Goal: Task Accomplishment & Management: Manage account settings

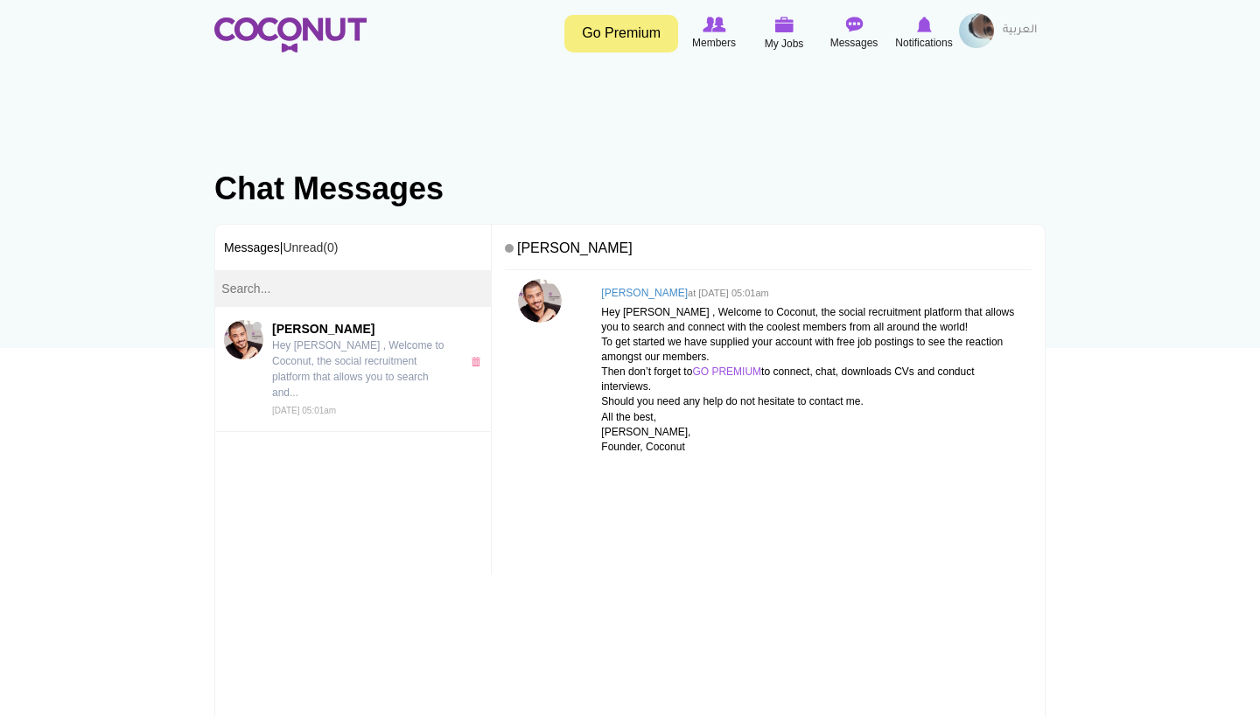
click at [276, 27] on img at bounding box center [290, 34] width 152 height 35
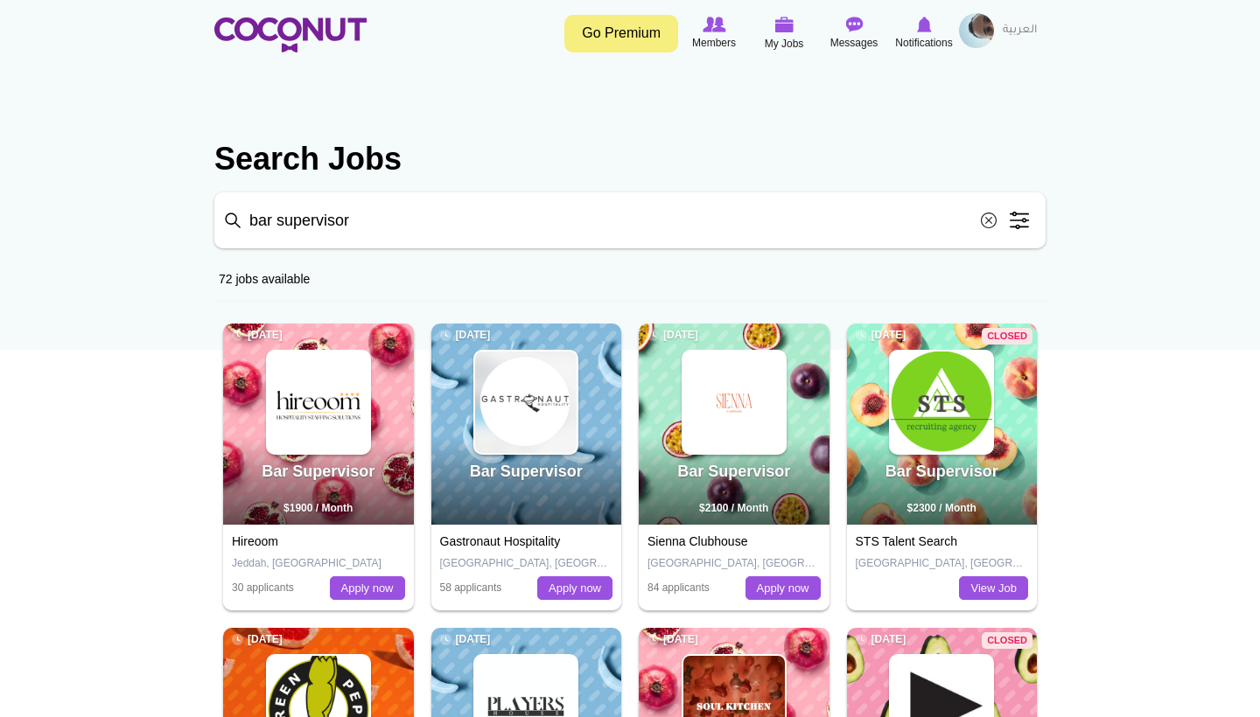
click at [587, 234] on input "bar supervisor" at bounding box center [629, 220] width 831 height 56
click button "Search" at bounding box center [0, 0] width 0 height 0
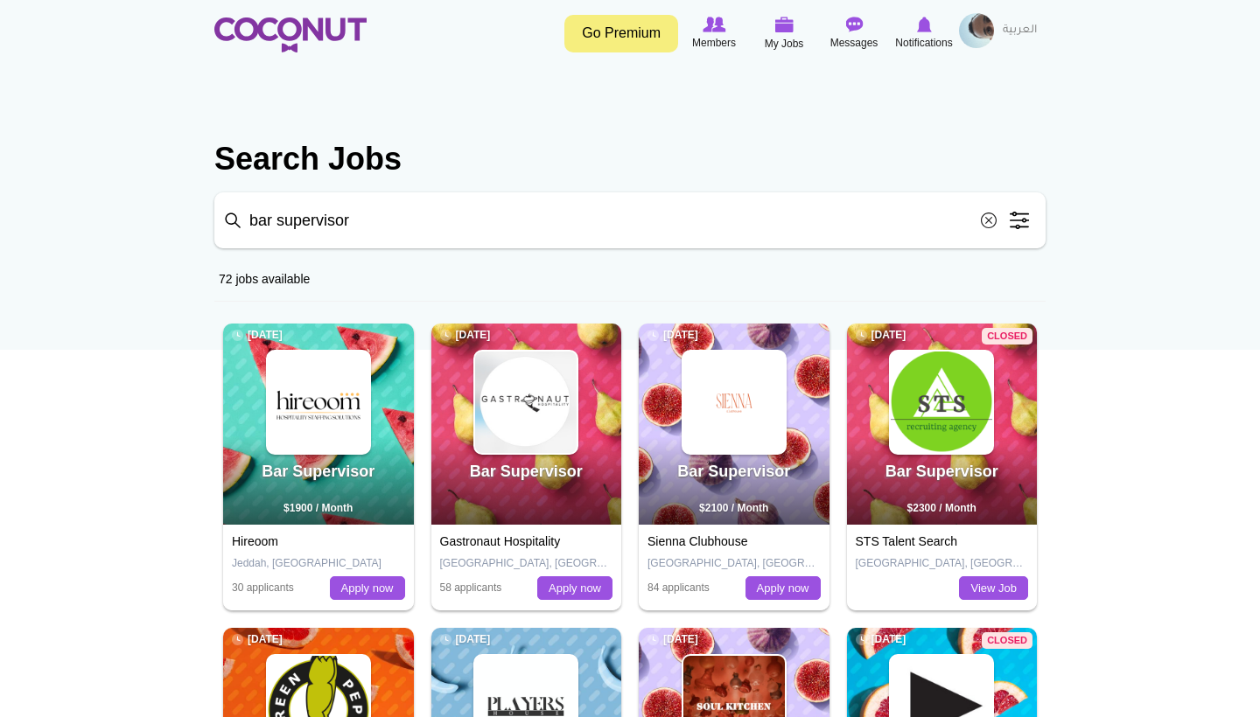
click at [325, 28] on img at bounding box center [290, 34] width 152 height 35
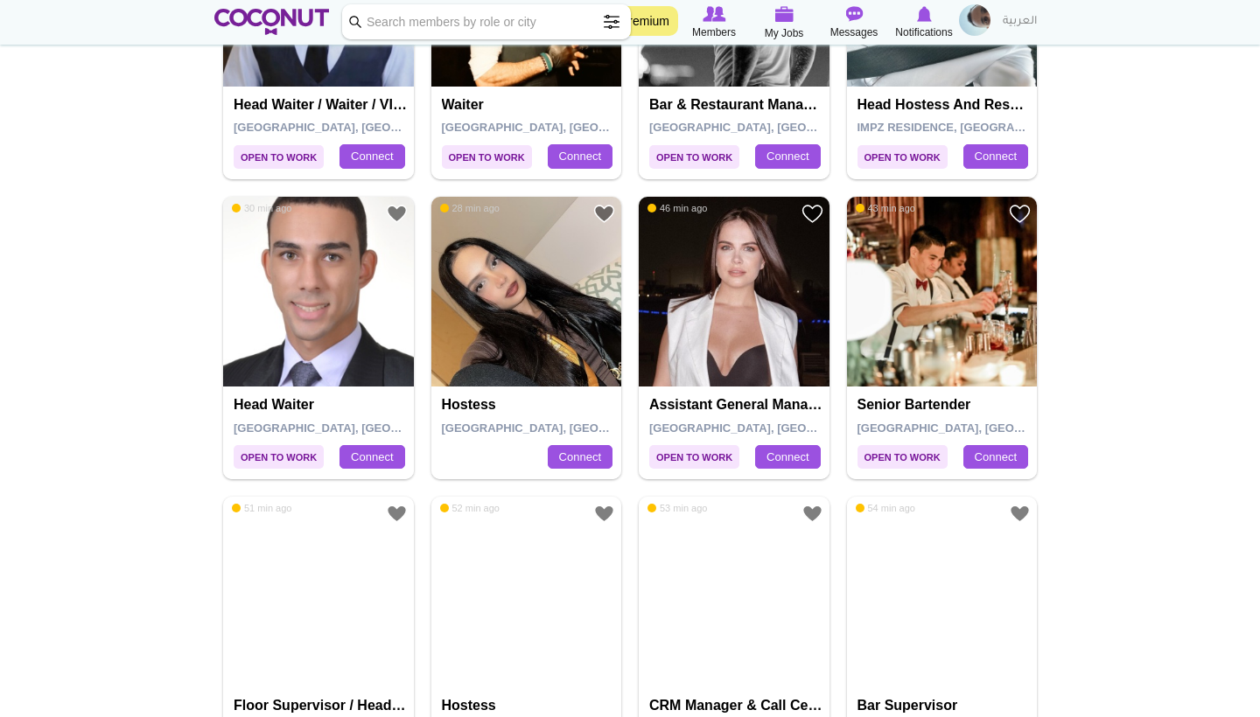
scroll to position [563, 0]
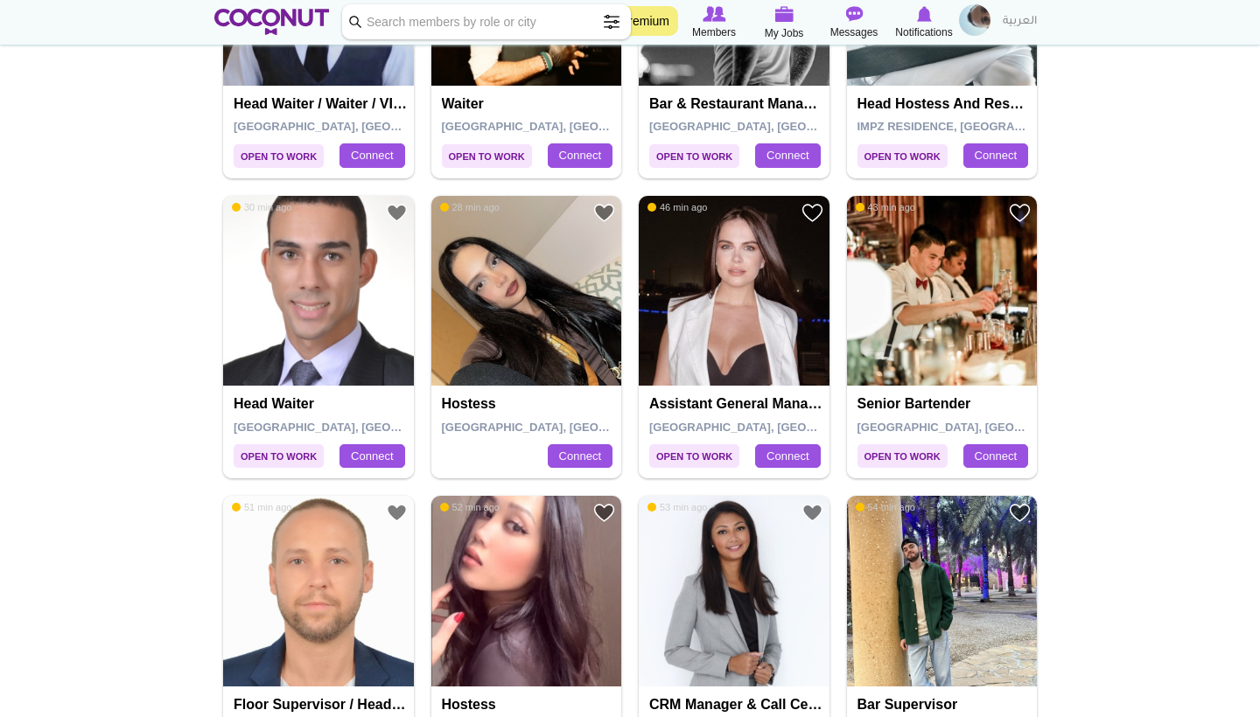
click at [706, 255] on img at bounding box center [734, 291] width 191 height 191
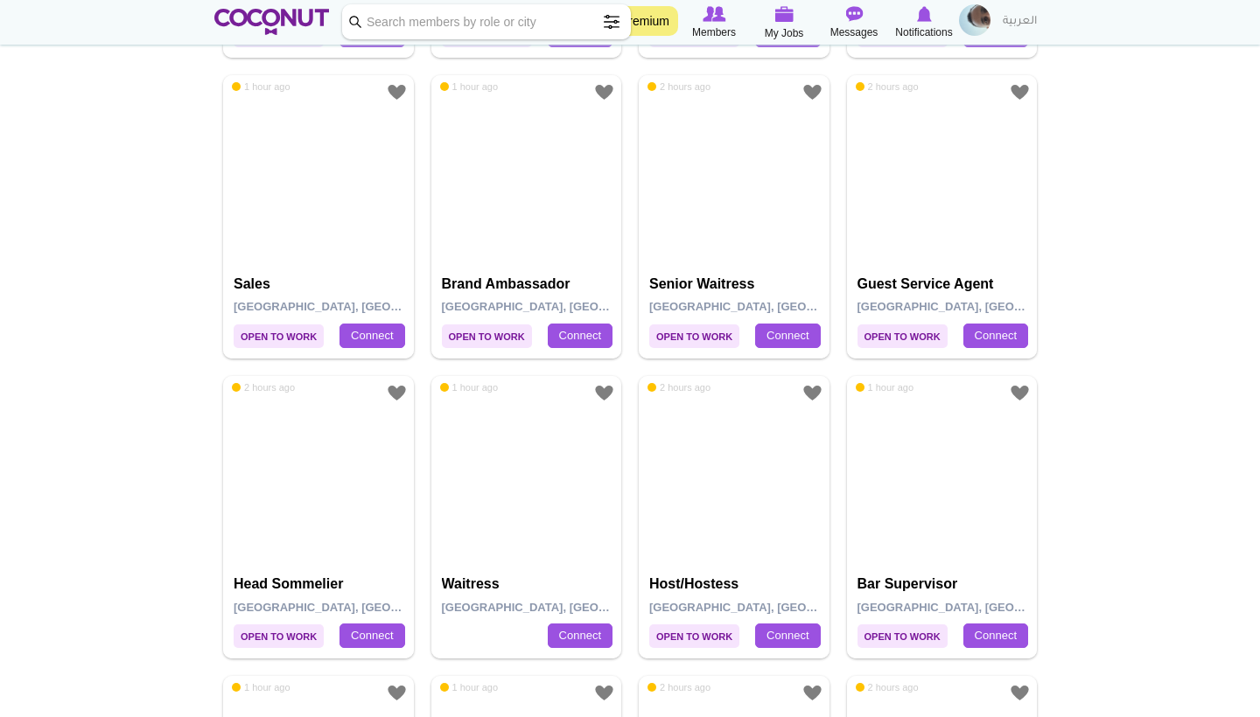
scroll to position [1887, 0]
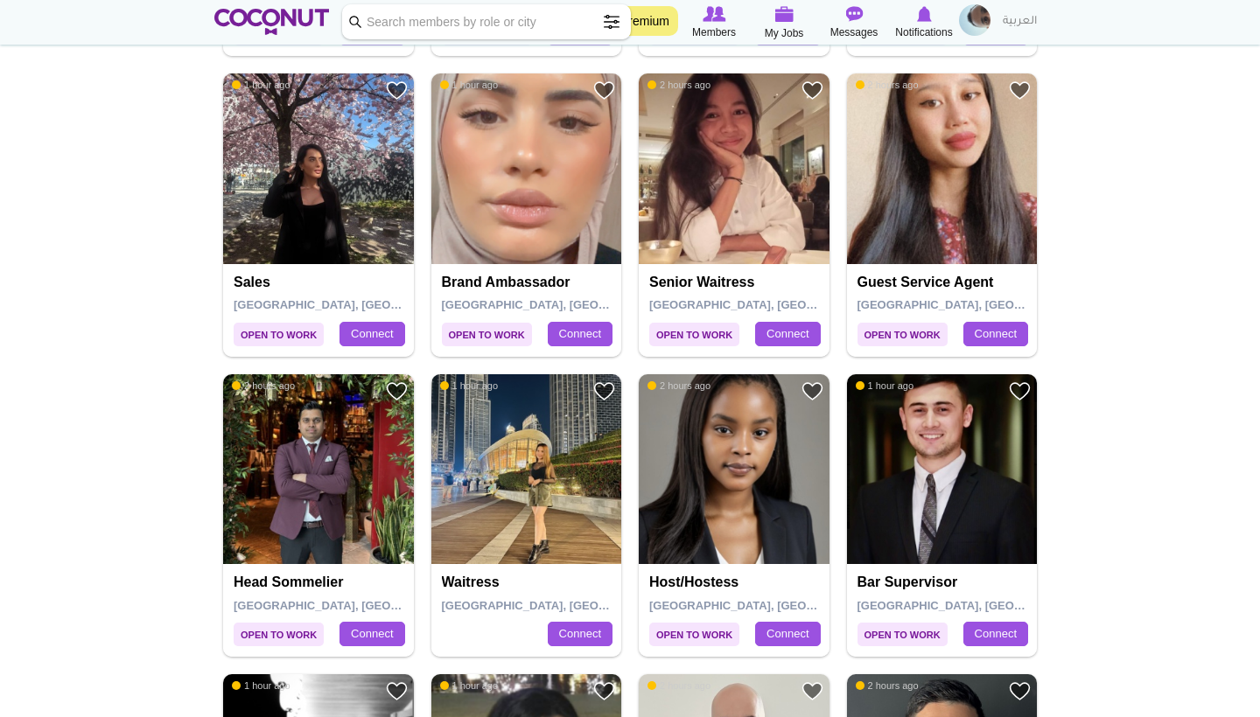
click at [526, 440] on img at bounding box center [526, 469] width 191 height 191
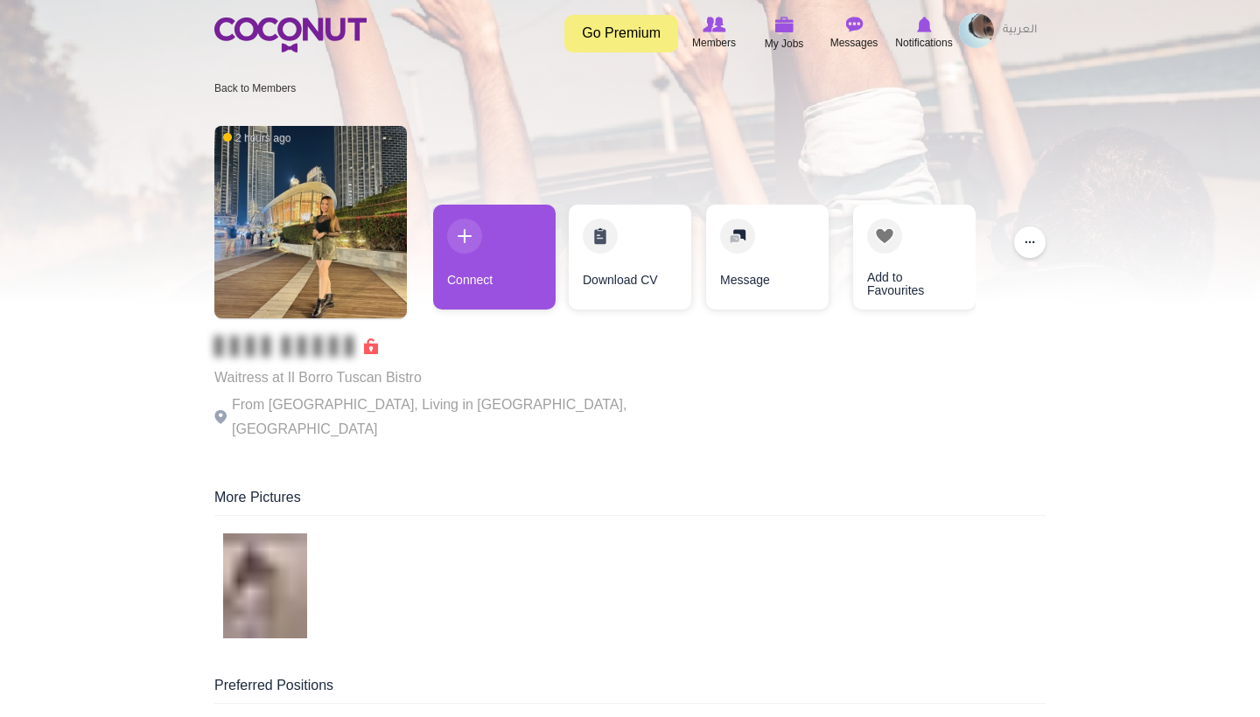
scroll to position [1, 0]
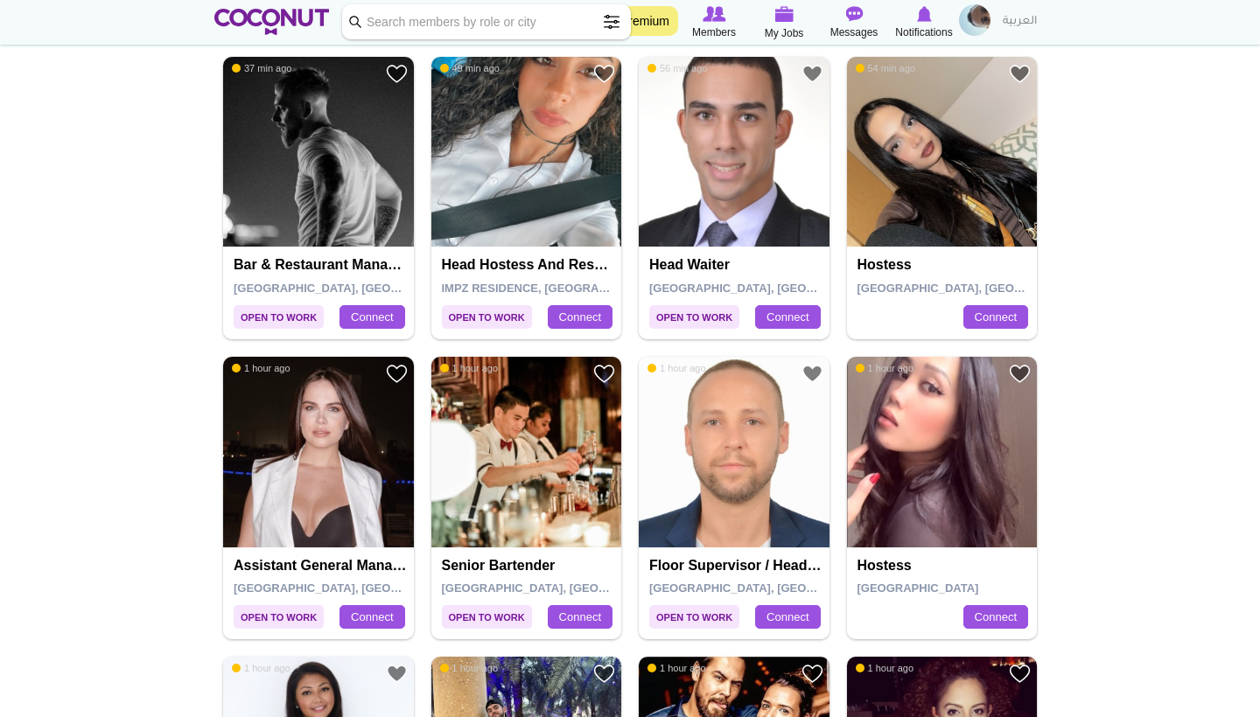
scroll to position [705, 0]
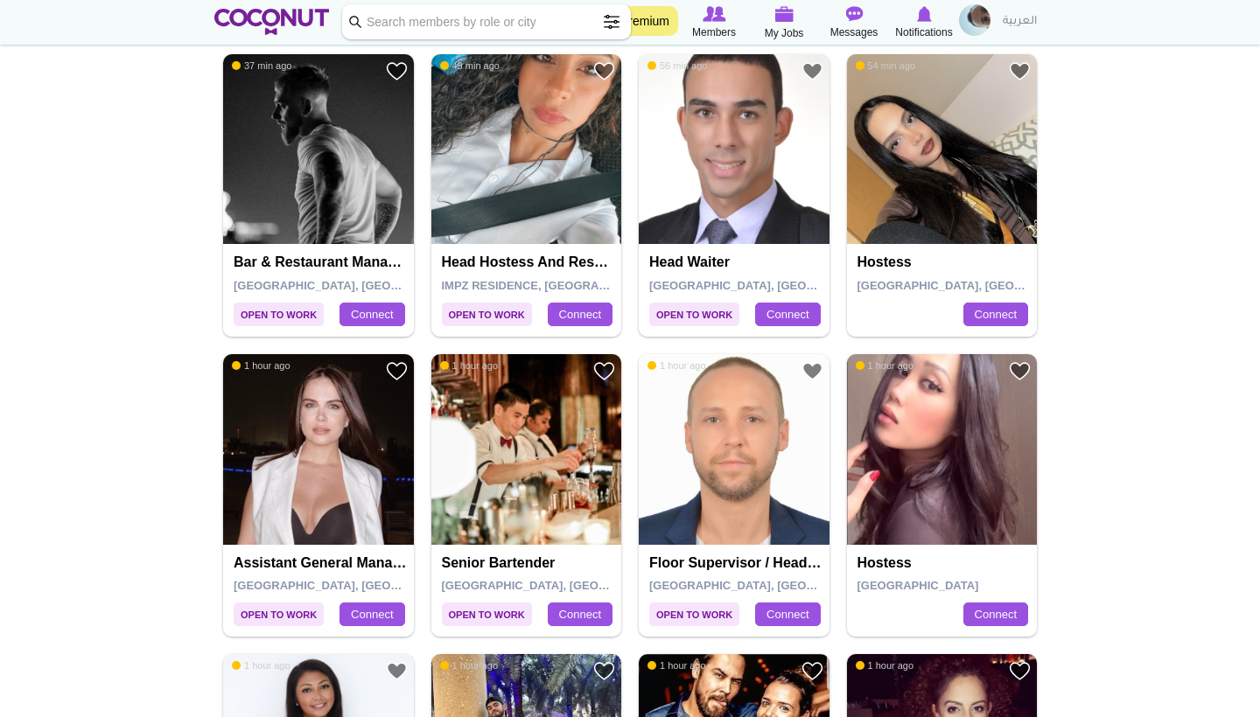
click at [942, 459] on img at bounding box center [942, 449] width 191 height 191
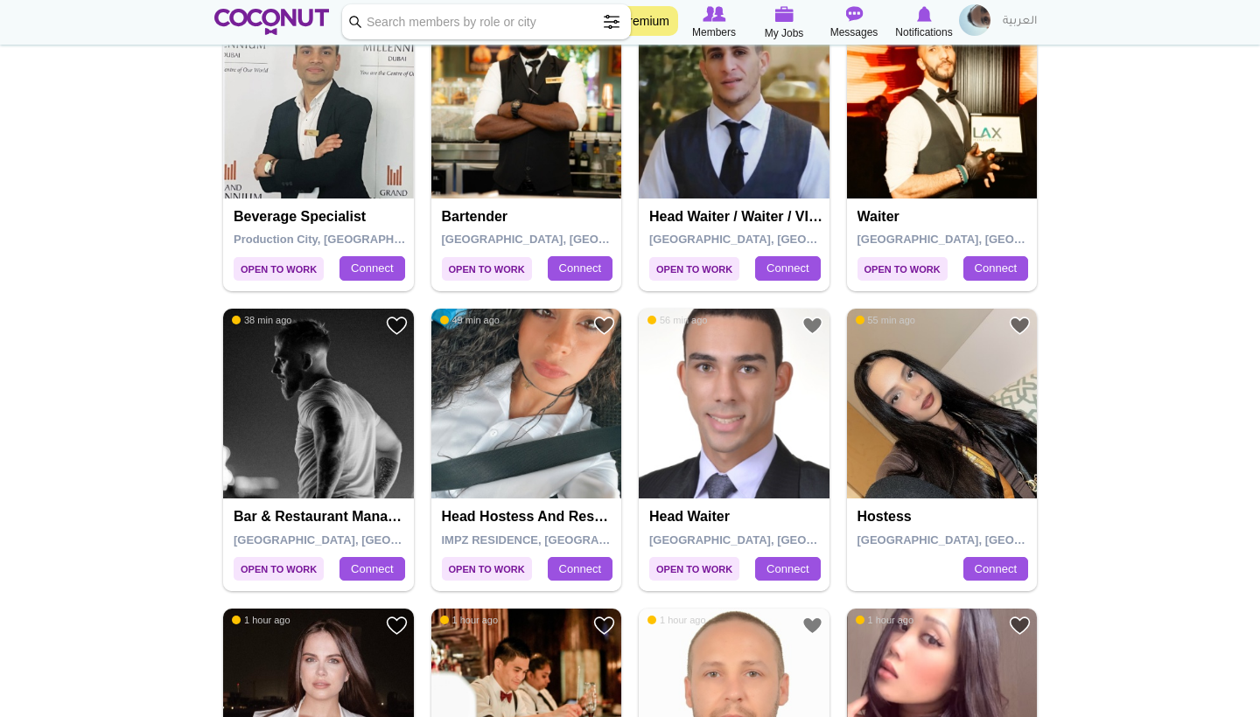
scroll to position [485, 0]
